Goal: Task Accomplishment & Management: Manage account settings

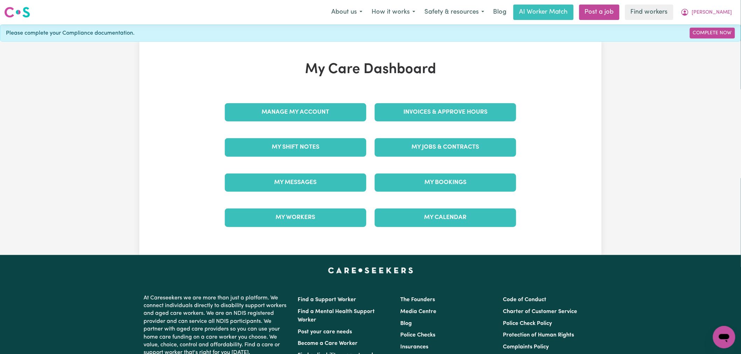
drag, startPoint x: 729, startPoint y: 12, endPoint x: 724, endPoint y: 20, distance: 9.0
click at [729, 12] on span "[PERSON_NAME]" at bounding box center [712, 13] width 40 height 8
click at [713, 36] on link "Logout" at bounding box center [708, 40] width 55 height 13
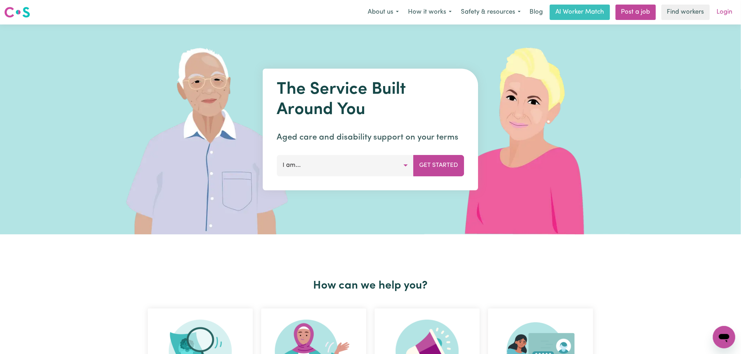
click at [722, 9] on link "Login" at bounding box center [725, 12] width 24 height 15
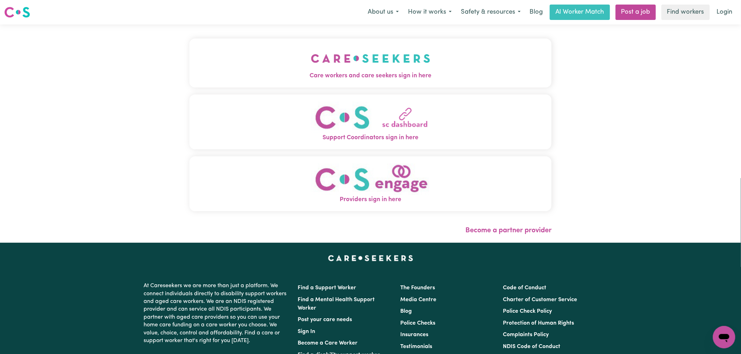
click at [204, 69] on button "Care workers and care seekers sign in here" at bounding box center [371, 63] width 362 height 49
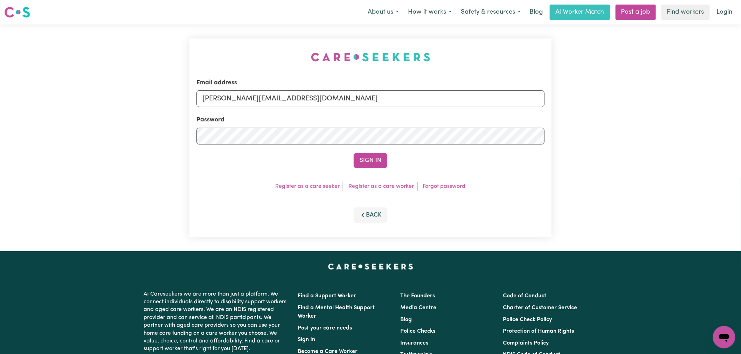
drag, startPoint x: 320, startPoint y: 84, endPoint x: 318, endPoint y: 102, distance: 17.6
click at [320, 85] on div "Email address [PERSON_NAME][EMAIL_ADDRESS][DOMAIN_NAME]" at bounding box center [371, 92] width 348 height 29
click at [321, 101] on input "[PERSON_NAME][EMAIL_ADDRESS][DOMAIN_NAME]" at bounding box center [371, 98] width 348 height 17
drag, startPoint x: 359, startPoint y: 99, endPoint x: 237, endPoint y: 97, distance: 121.6
click at [237, 97] on input "[EMAIL_ADDRESS][DOMAIN_NAME]" at bounding box center [371, 98] width 348 height 17
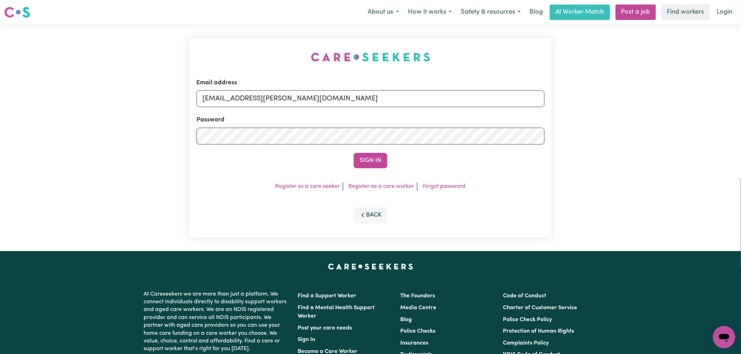
type input "[EMAIL_ADDRESS][PERSON_NAME][DOMAIN_NAME]"
click at [354, 153] on button "Sign In" at bounding box center [371, 160] width 34 height 15
